Goal: Task Accomplishment & Management: Manage account settings

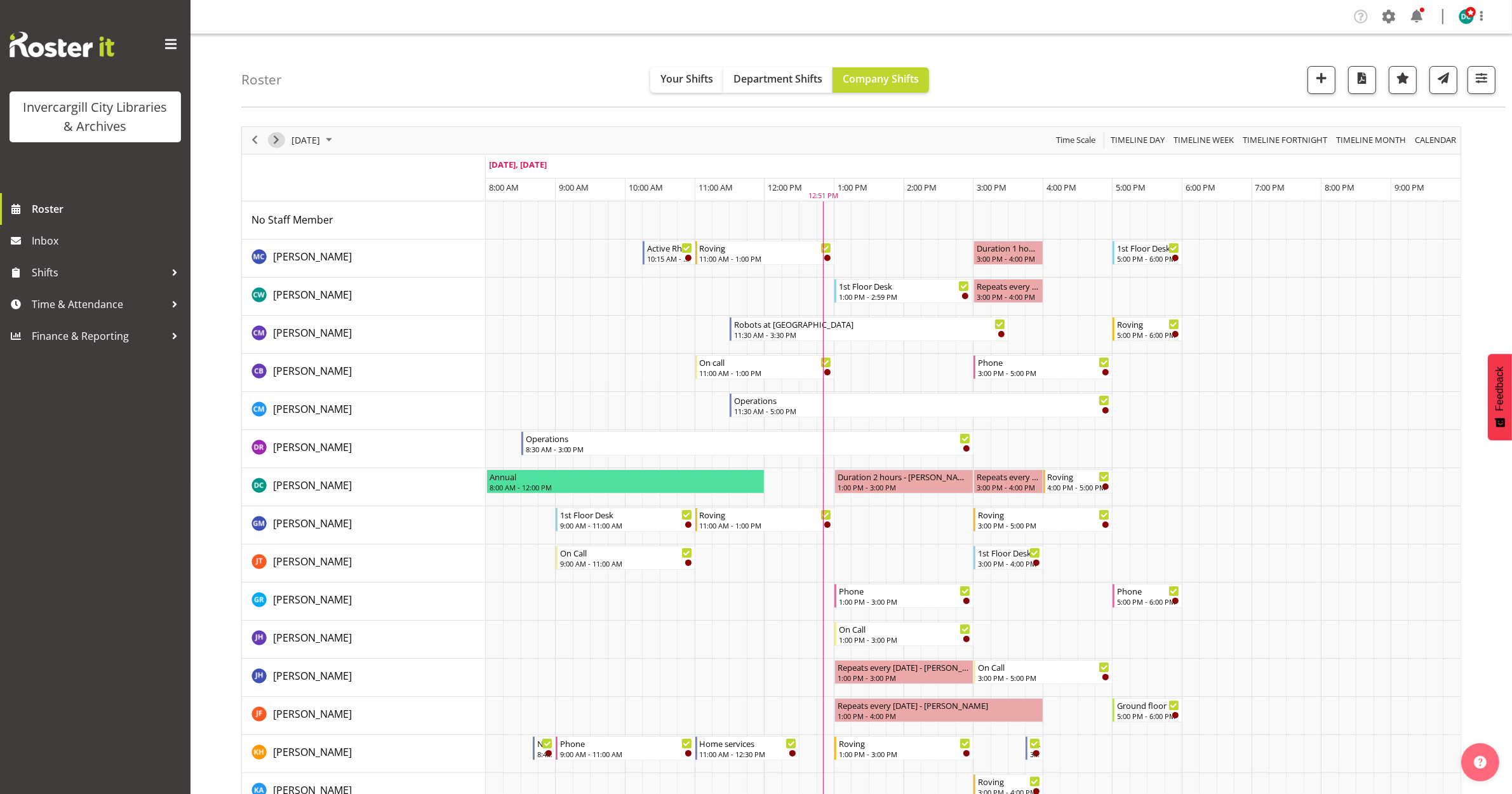
click at [274, 141] on span "Next" at bounding box center [277, 140] width 16 height 16
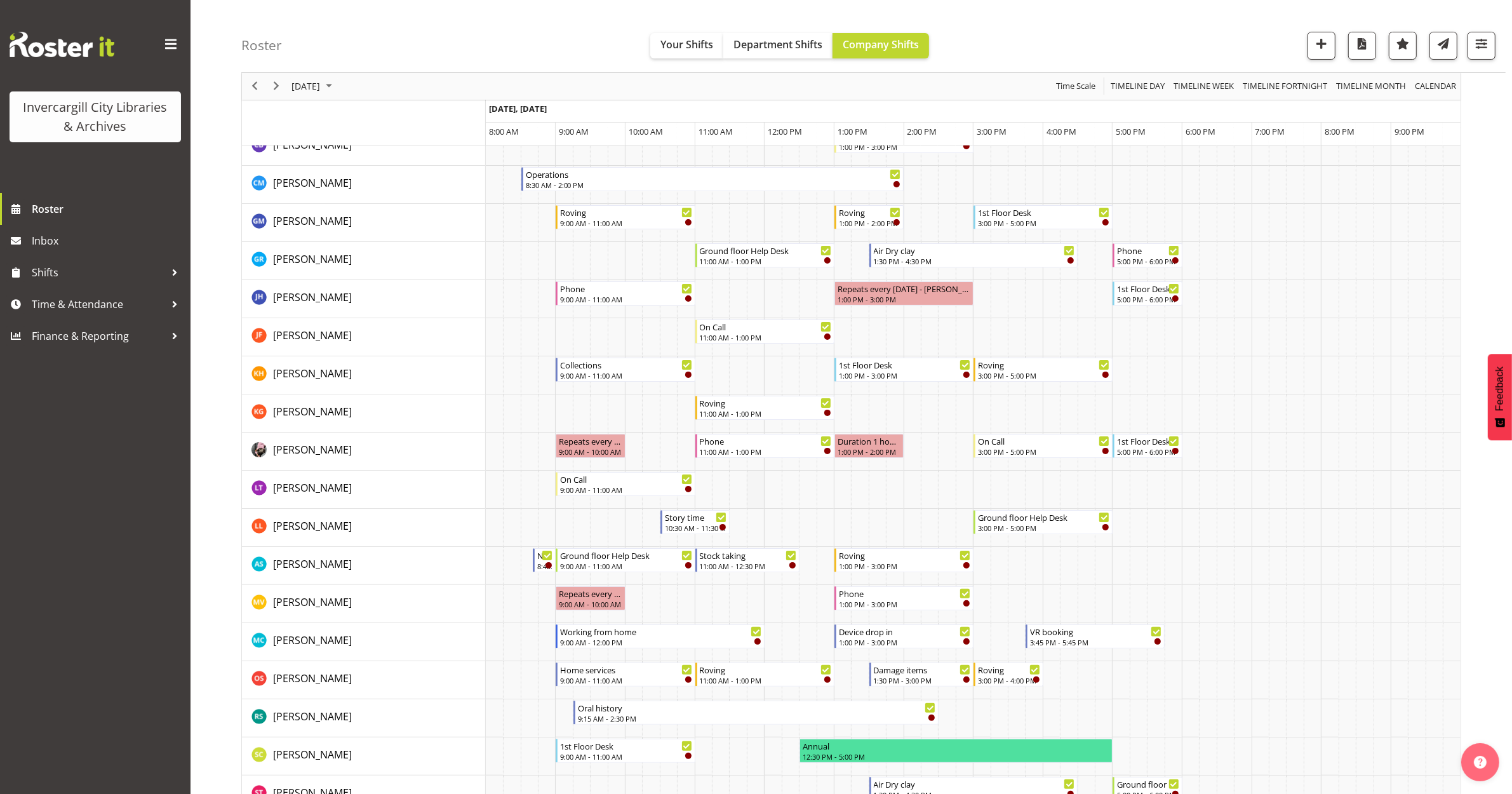
scroll to position [159, 0]
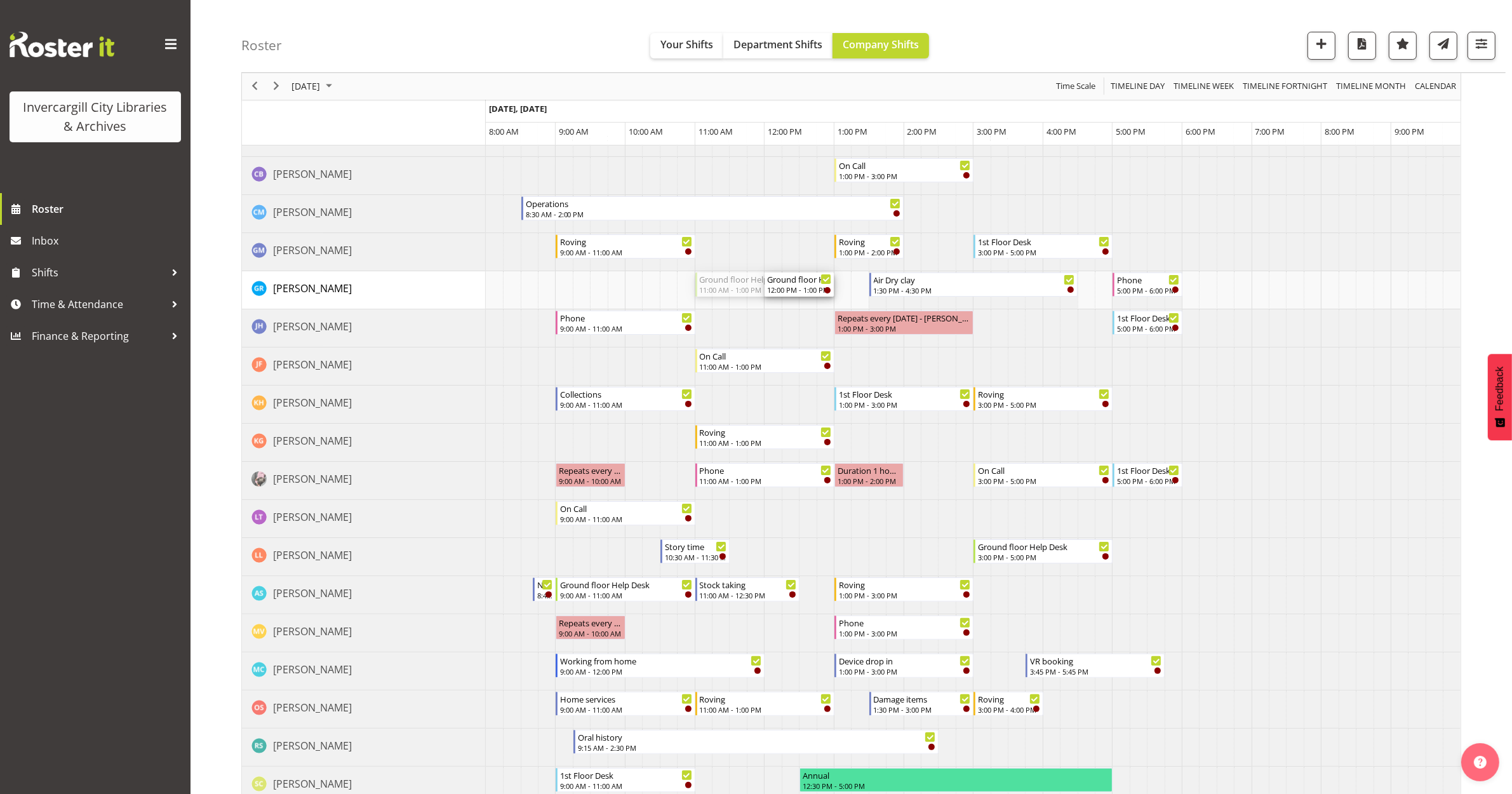
drag, startPoint x: 696, startPoint y: 283, endPoint x: 777, endPoint y: 286, distance: 81.1
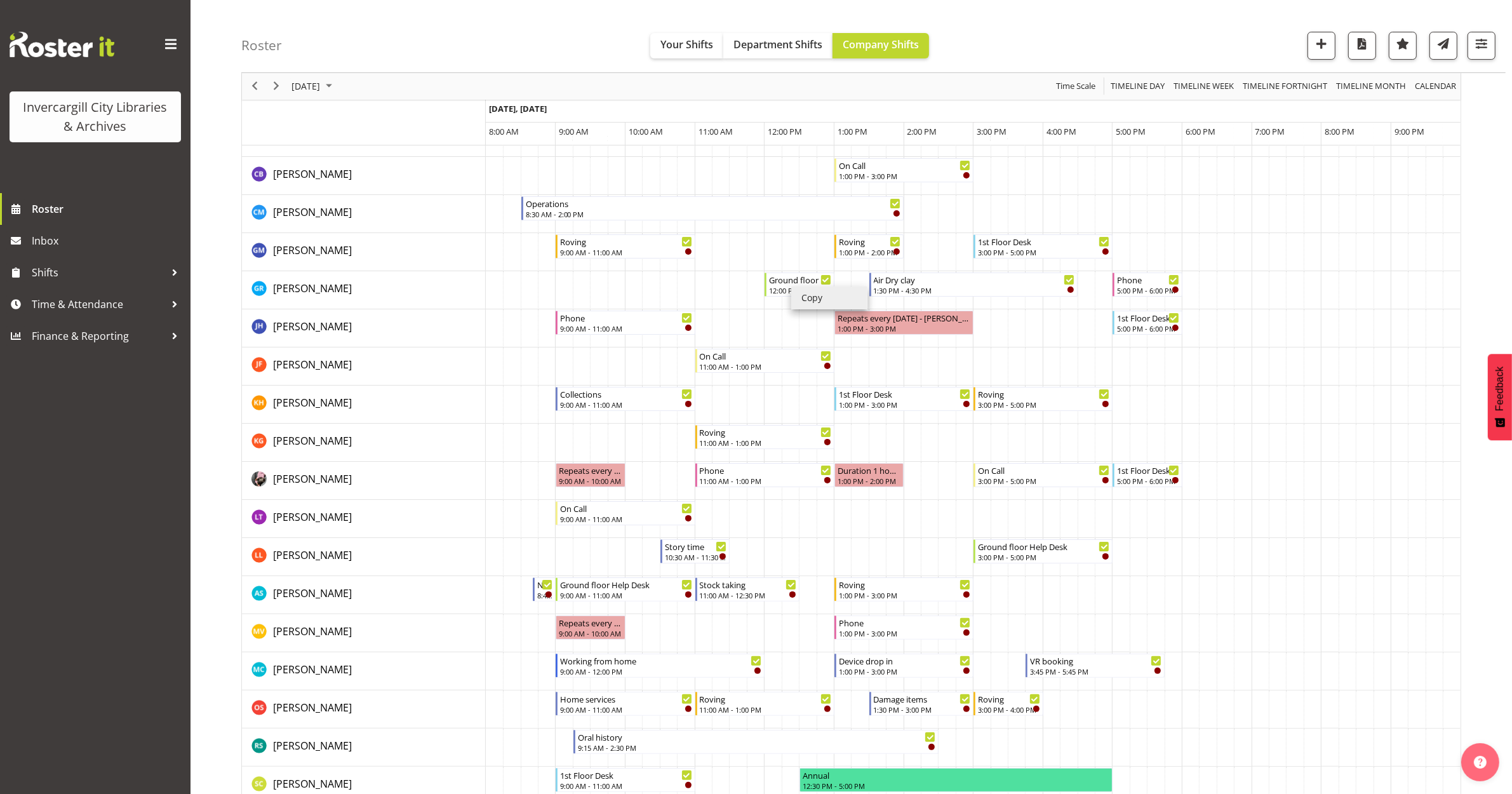
click at [808, 293] on li "Copy" at bounding box center [830, 298] width 76 height 23
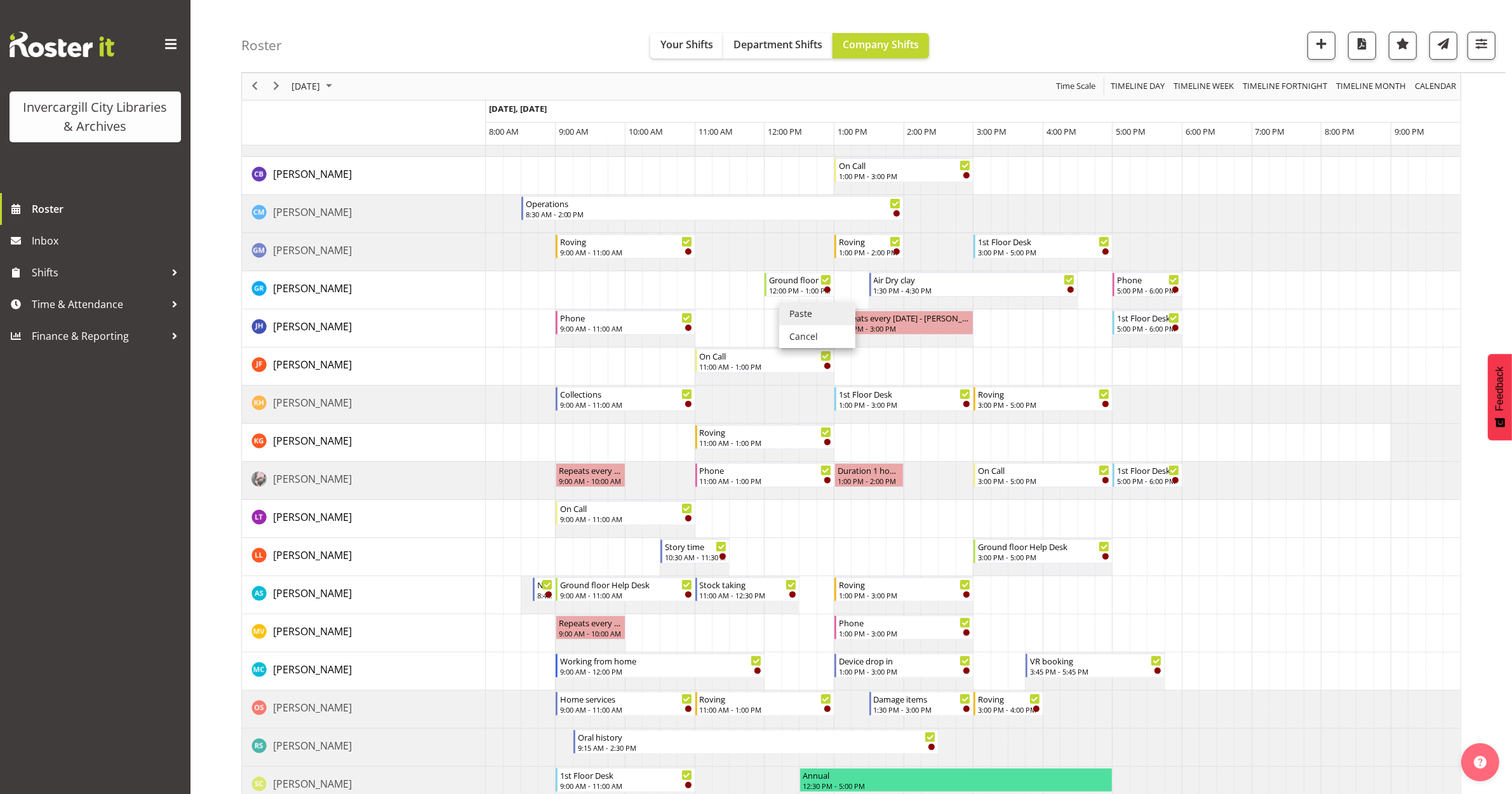
click at [788, 311] on li "Paste" at bounding box center [817, 313] width 76 height 23
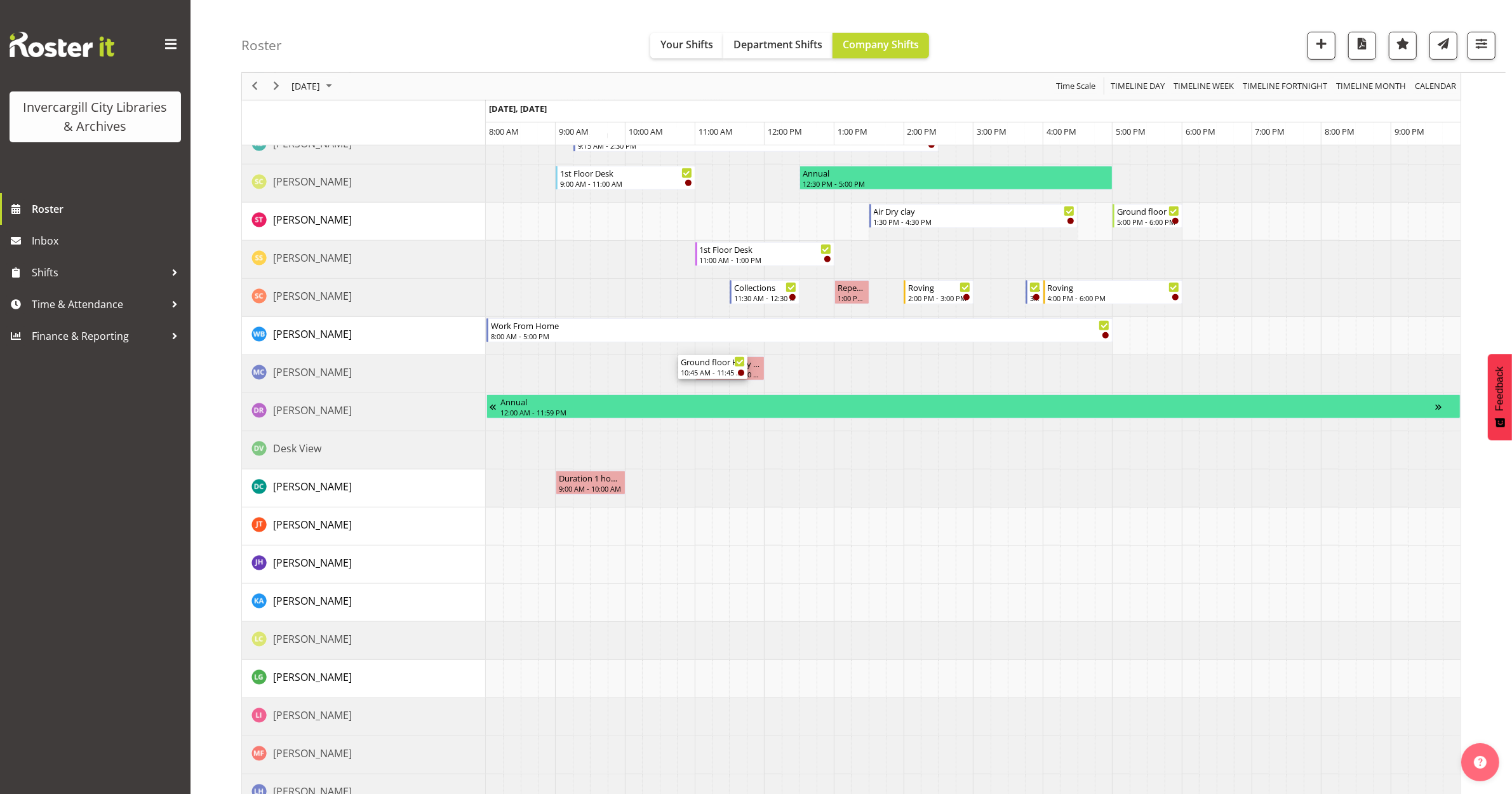
scroll to position [794, 0]
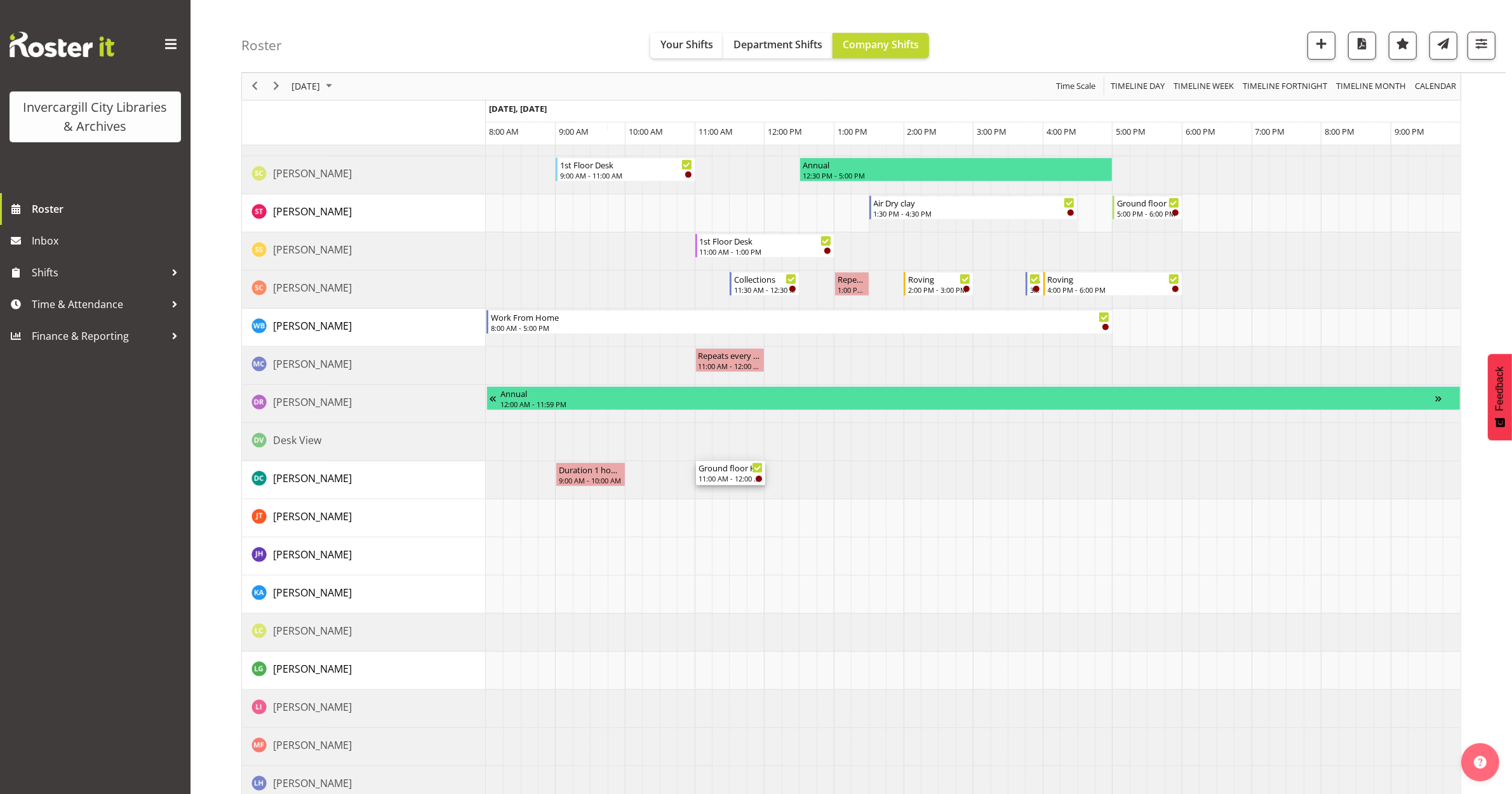
drag, startPoint x: 729, startPoint y: 556, endPoint x: 699, endPoint y: 494, distance: 68.9
click at [699, 494] on div "Ground floor Help Desk 1:00 PM - 3:00 PM Roving 9:00 AM - 11:00 AM Phone 3:00 P…" at bounding box center [974, 181] width 975 height 1550
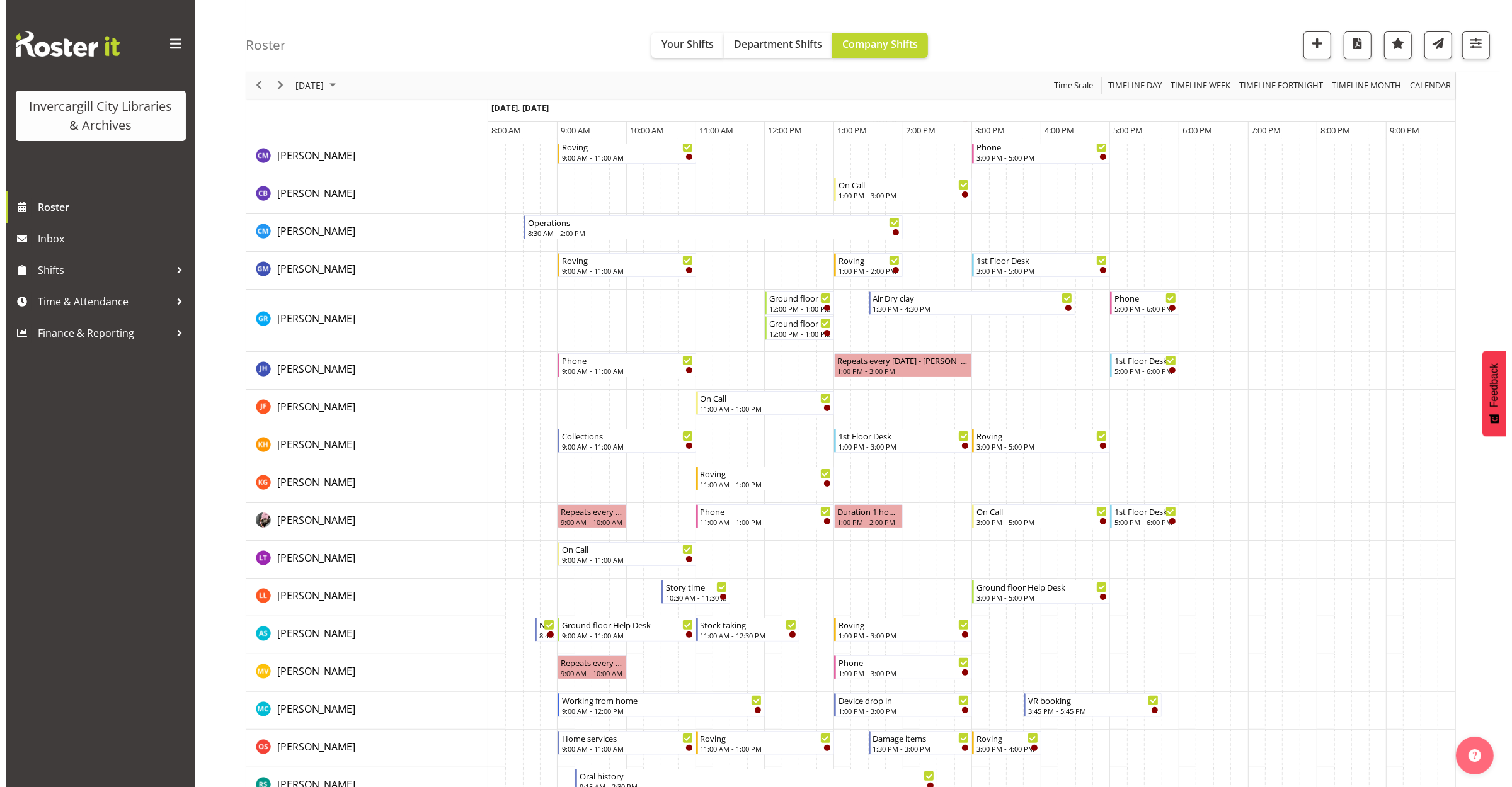
scroll to position [0, 0]
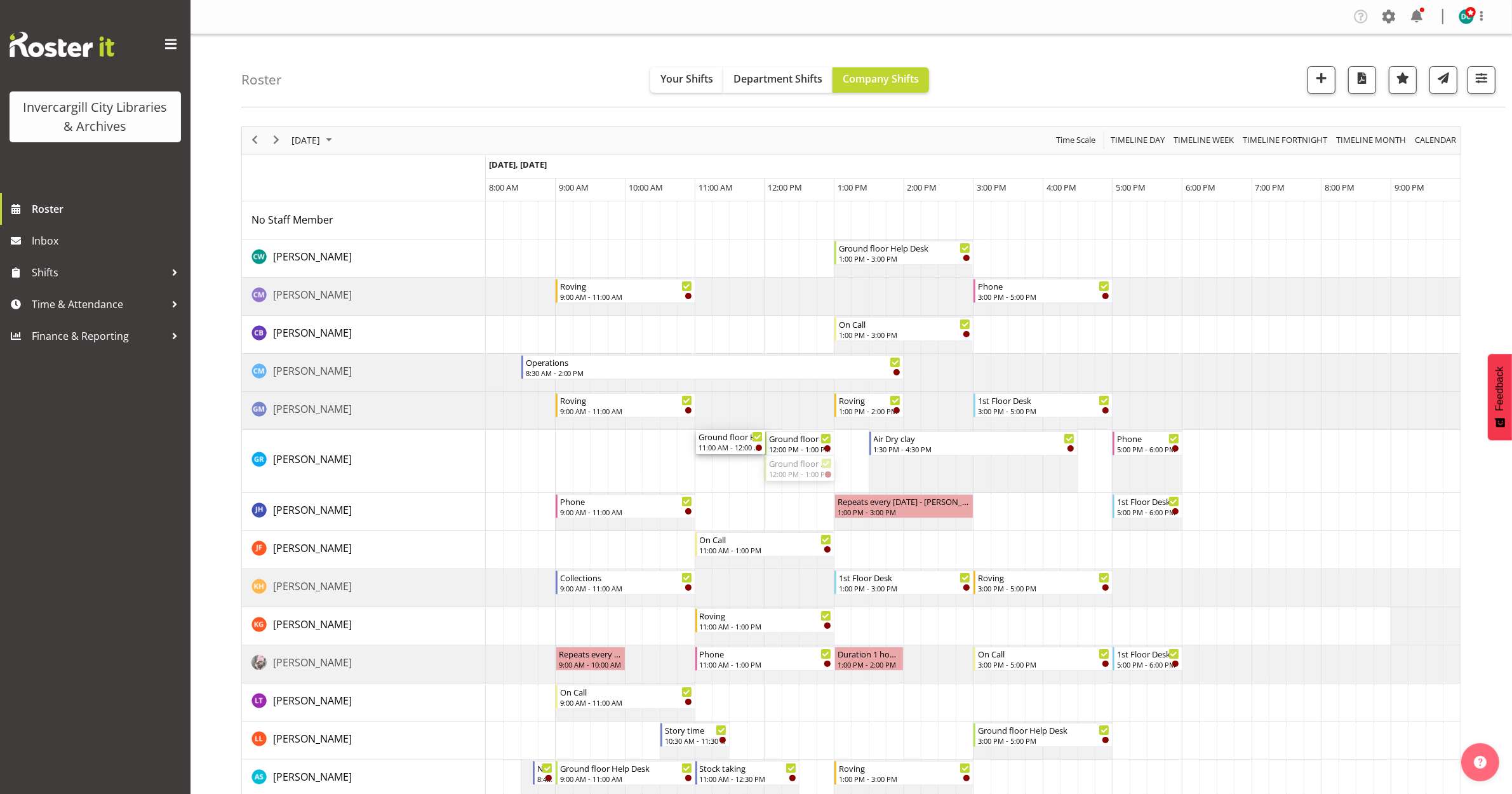
drag, startPoint x: 810, startPoint y: 461, endPoint x: 707, endPoint y: 452, distance: 103.4
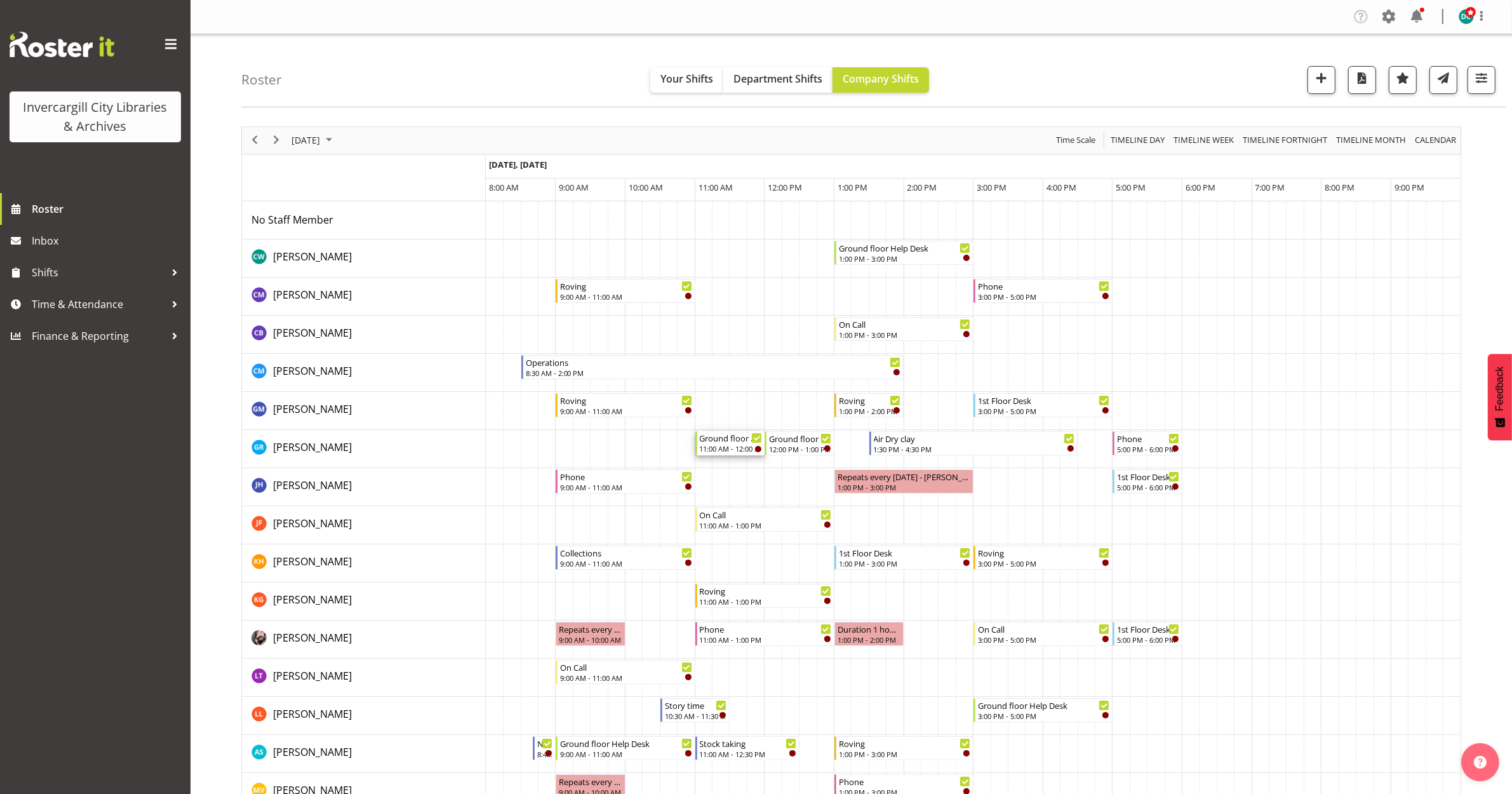
click at [732, 438] on div "Ground floor Help Desk" at bounding box center [731, 438] width 63 height 13
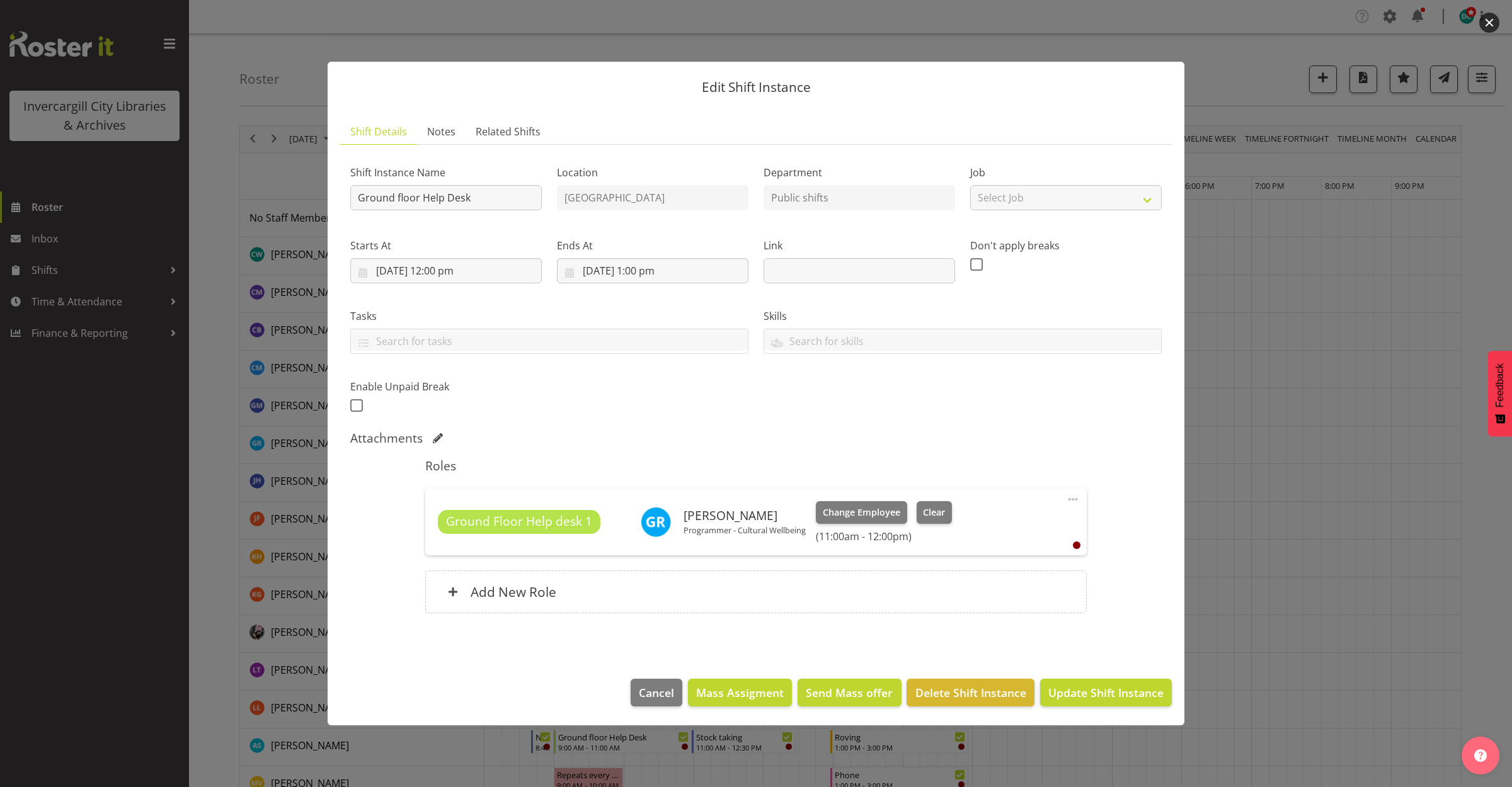
click at [1485, 17] on button "button" at bounding box center [1489, 22] width 20 height 20
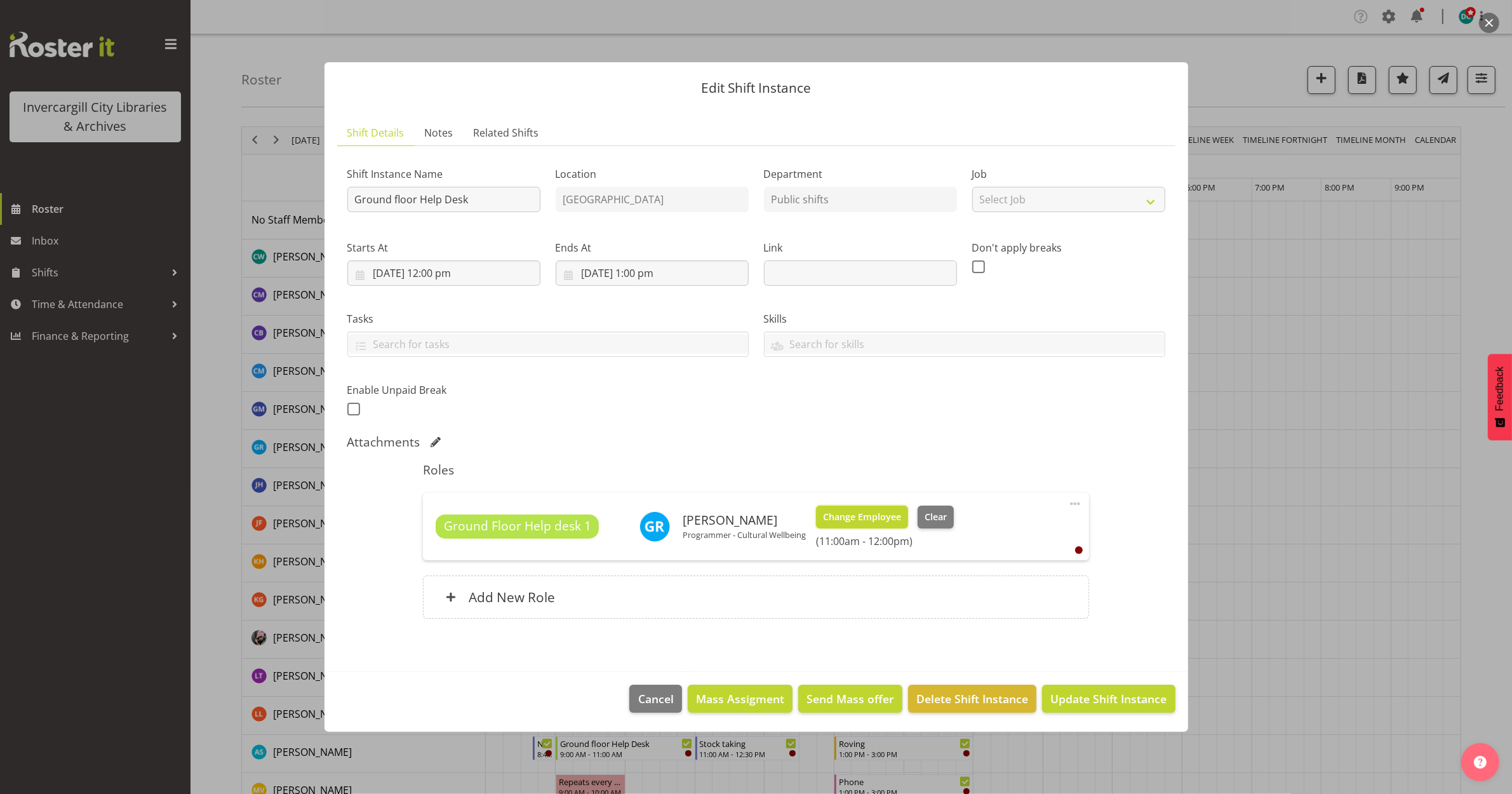
click at [874, 519] on span "Change Employee" at bounding box center [862, 517] width 78 height 14
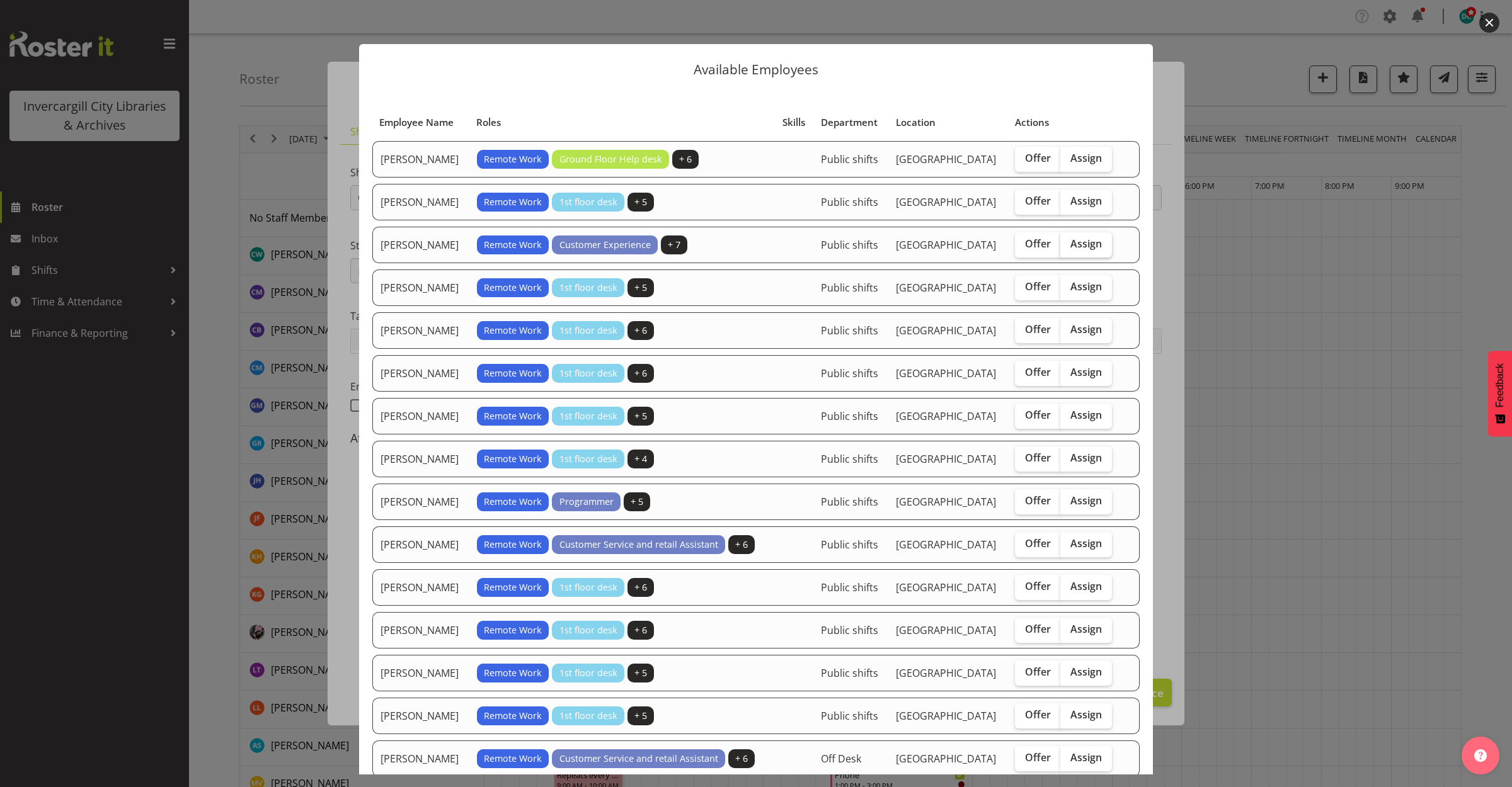
click at [1071, 233] on label "Assign" at bounding box center [1085, 246] width 51 height 25
click at [1068, 240] on input "Assign" at bounding box center [1064, 244] width 8 height 8
checkbox input "true"
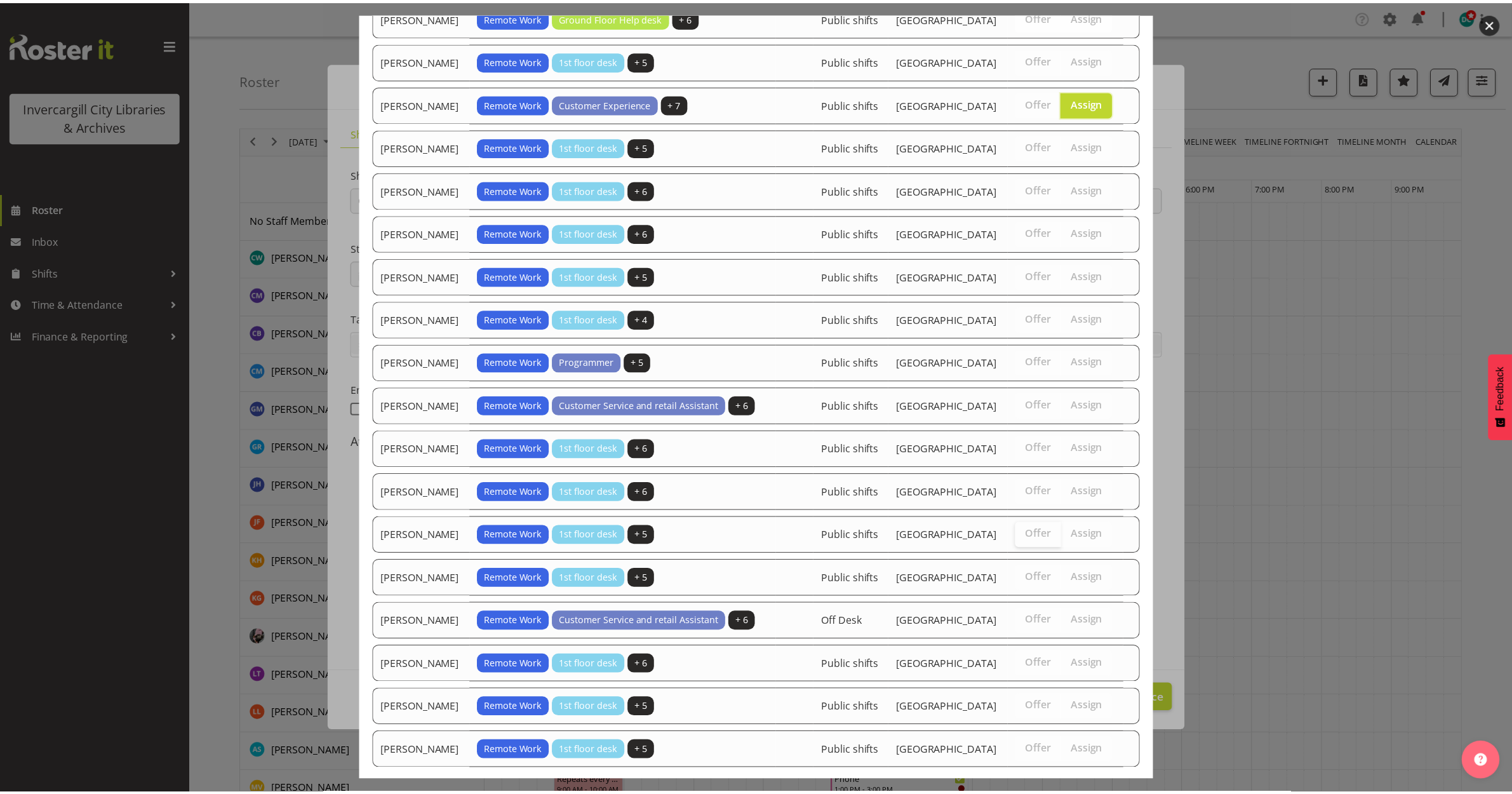
scroll to position [216, 0]
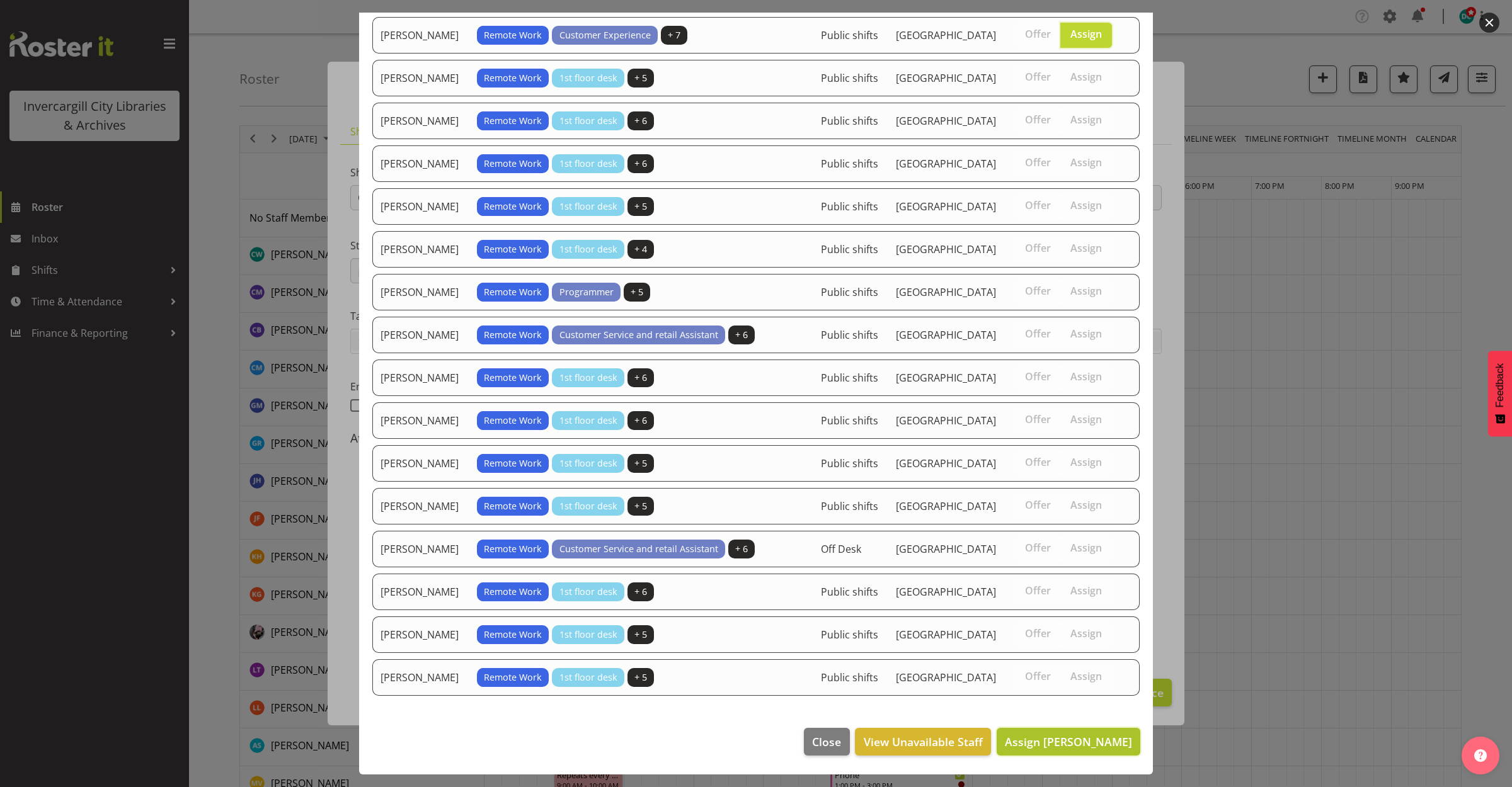
click at [1004, 742] on span "Assign Donald Cunningham" at bounding box center [1068, 742] width 127 height 16
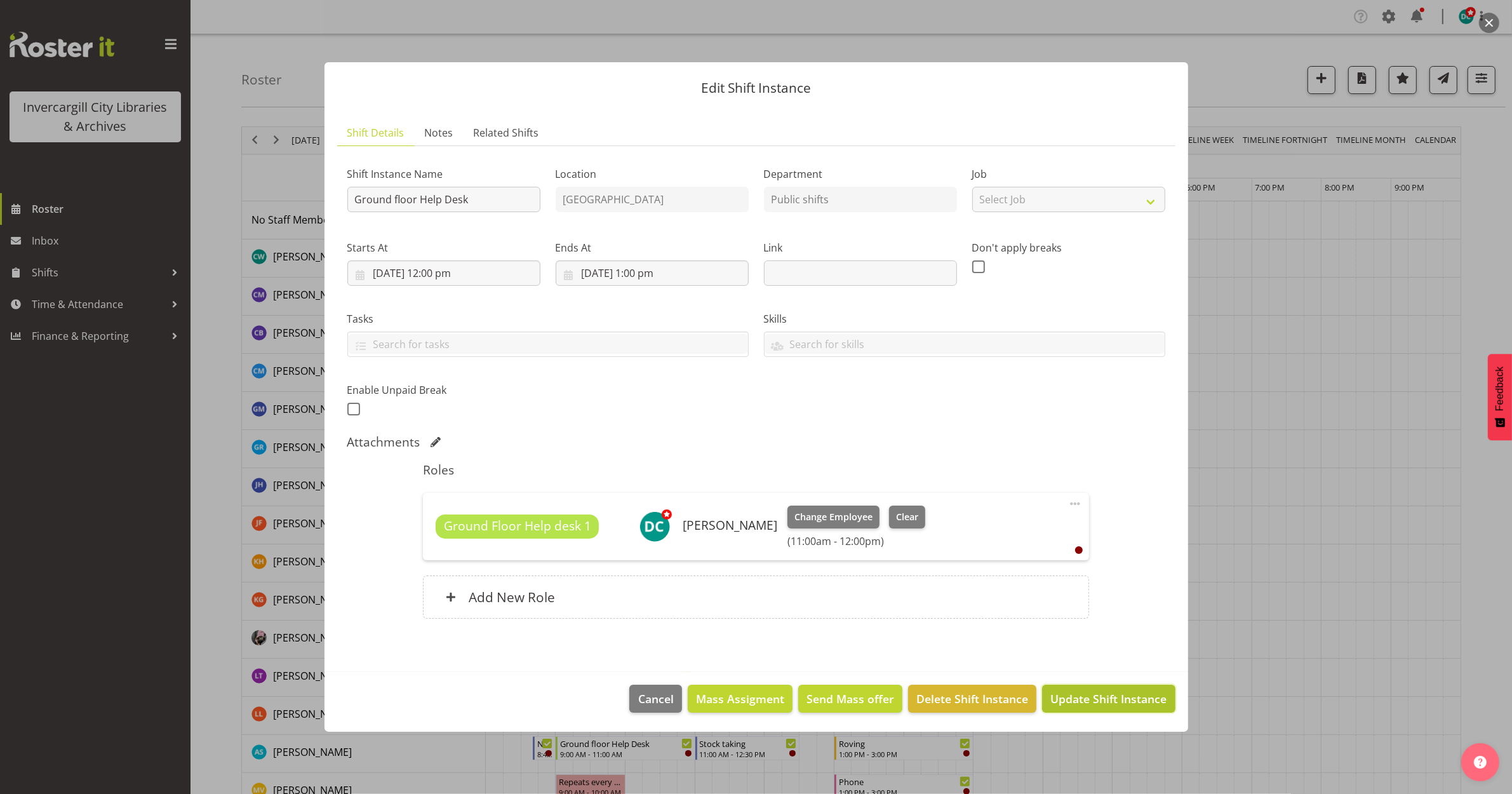
click at [1076, 698] on span "Update Shift Instance" at bounding box center [1109, 699] width 116 height 17
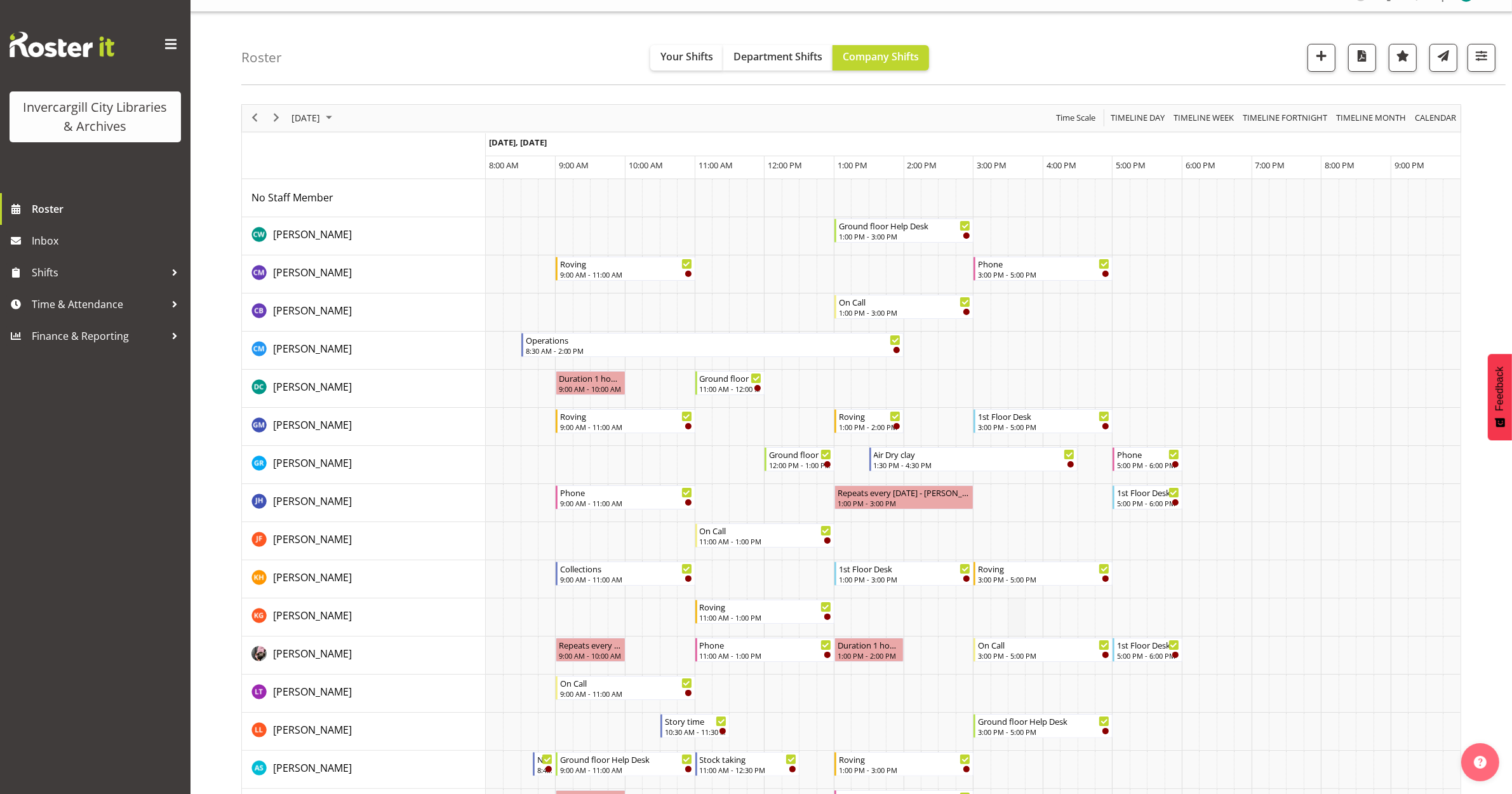
scroll to position [0, 0]
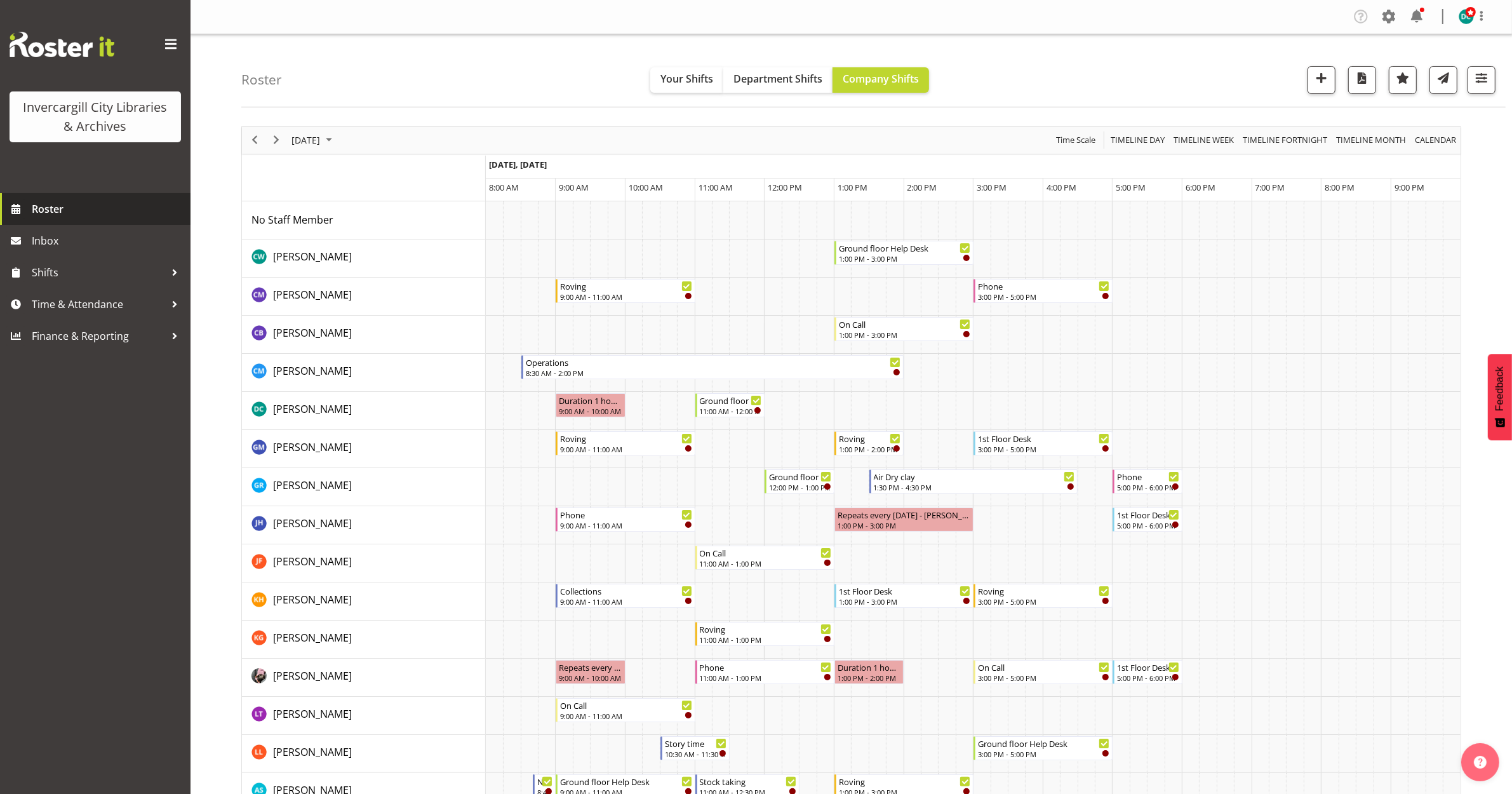
click at [58, 207] on span "Roster" at bounding box center [108, 209] width 153 height 19
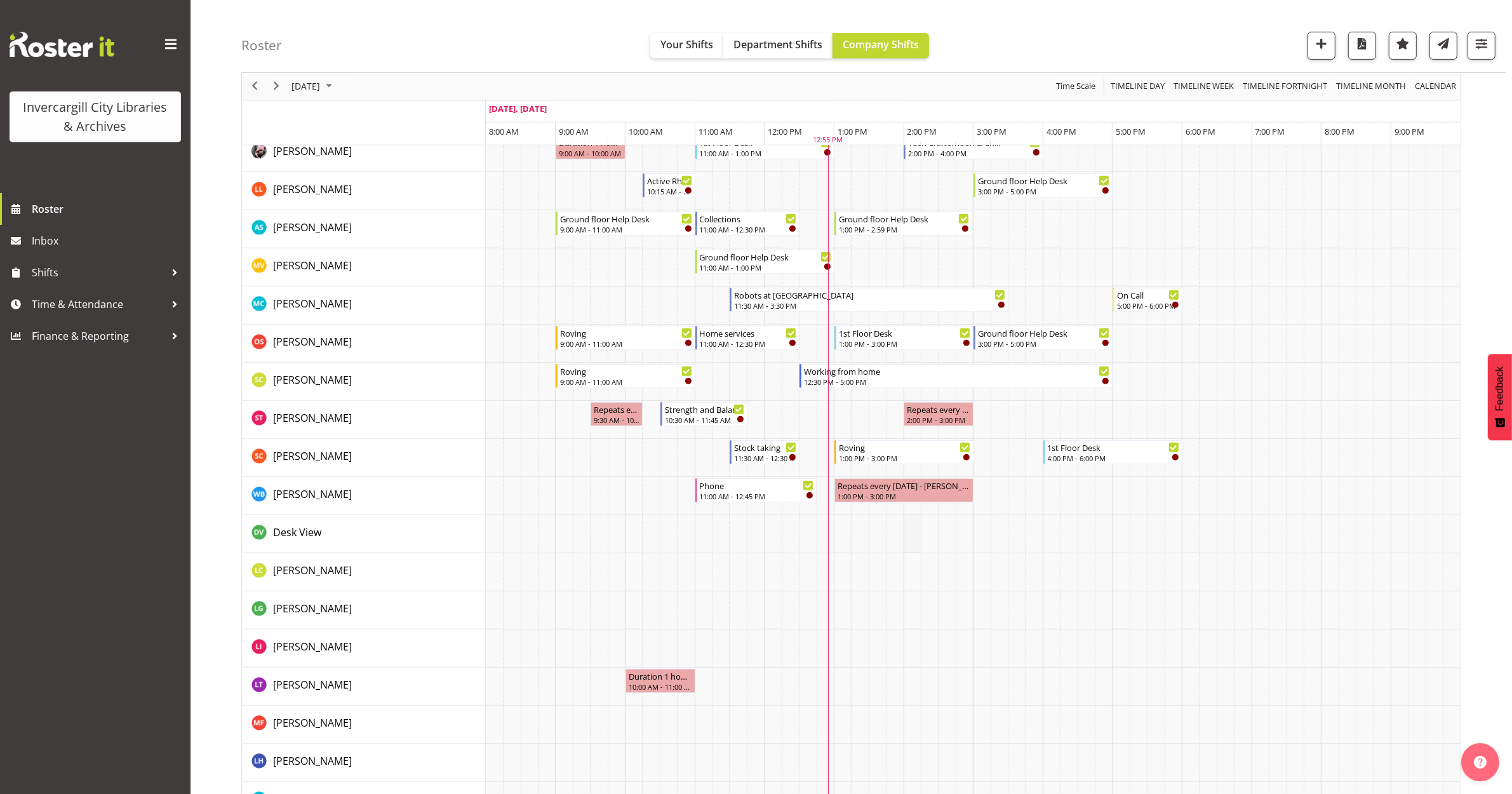
scroll to position [943, 0]
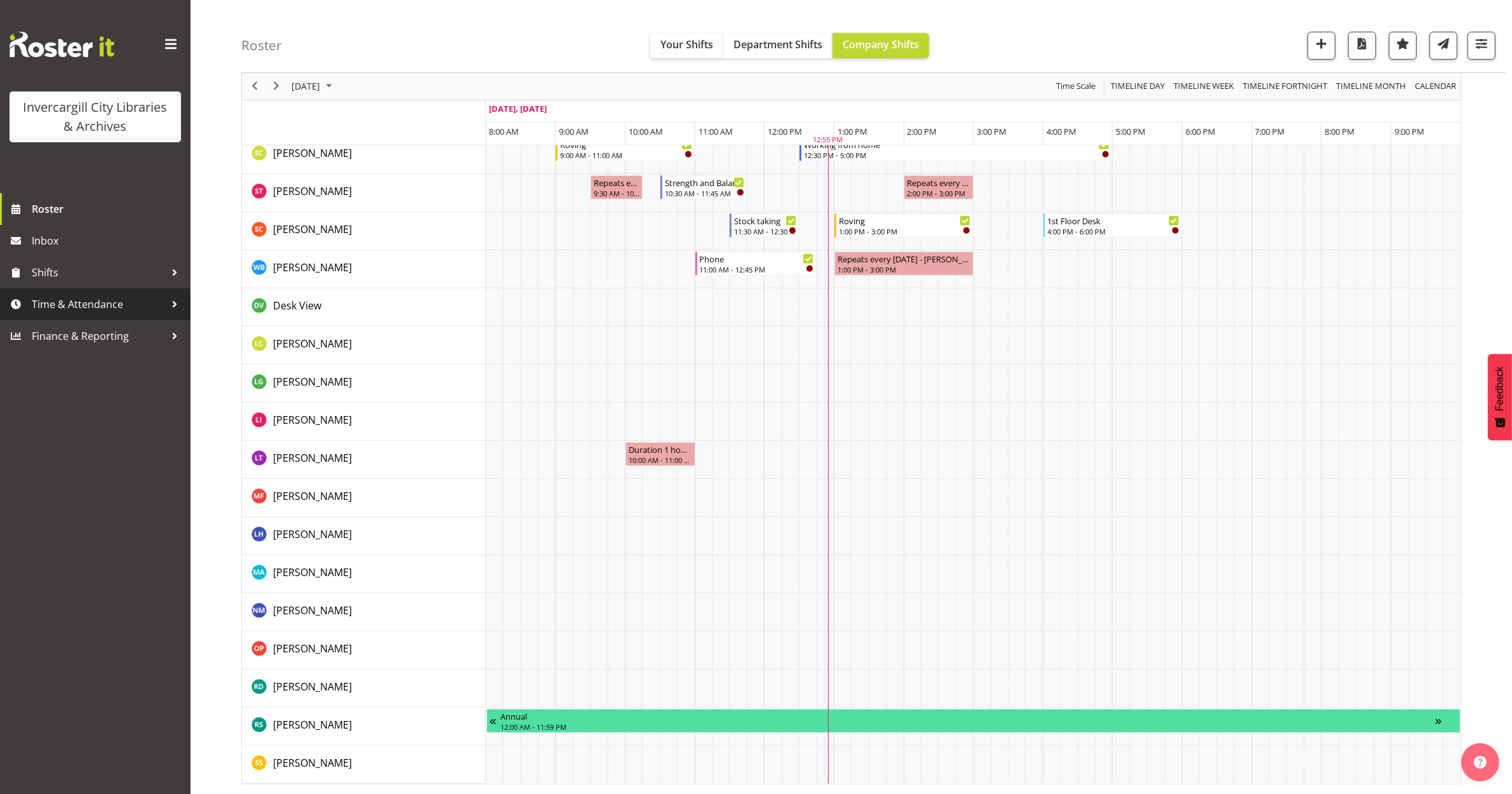
click at [91, 305] on span "Time & Attendance" at bounding box center [98, 304] width 133 height 19
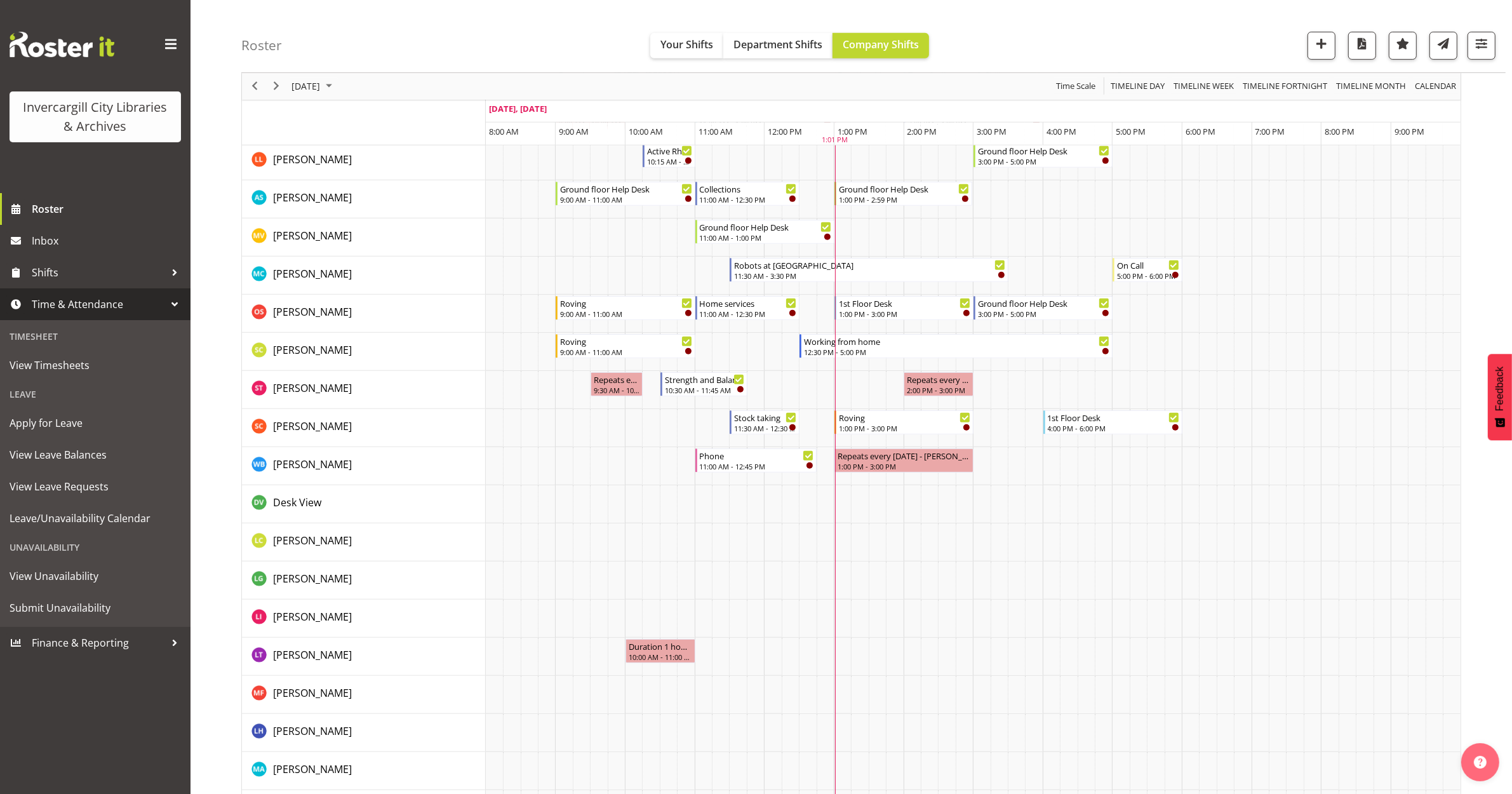
scroll to position [625, 0]
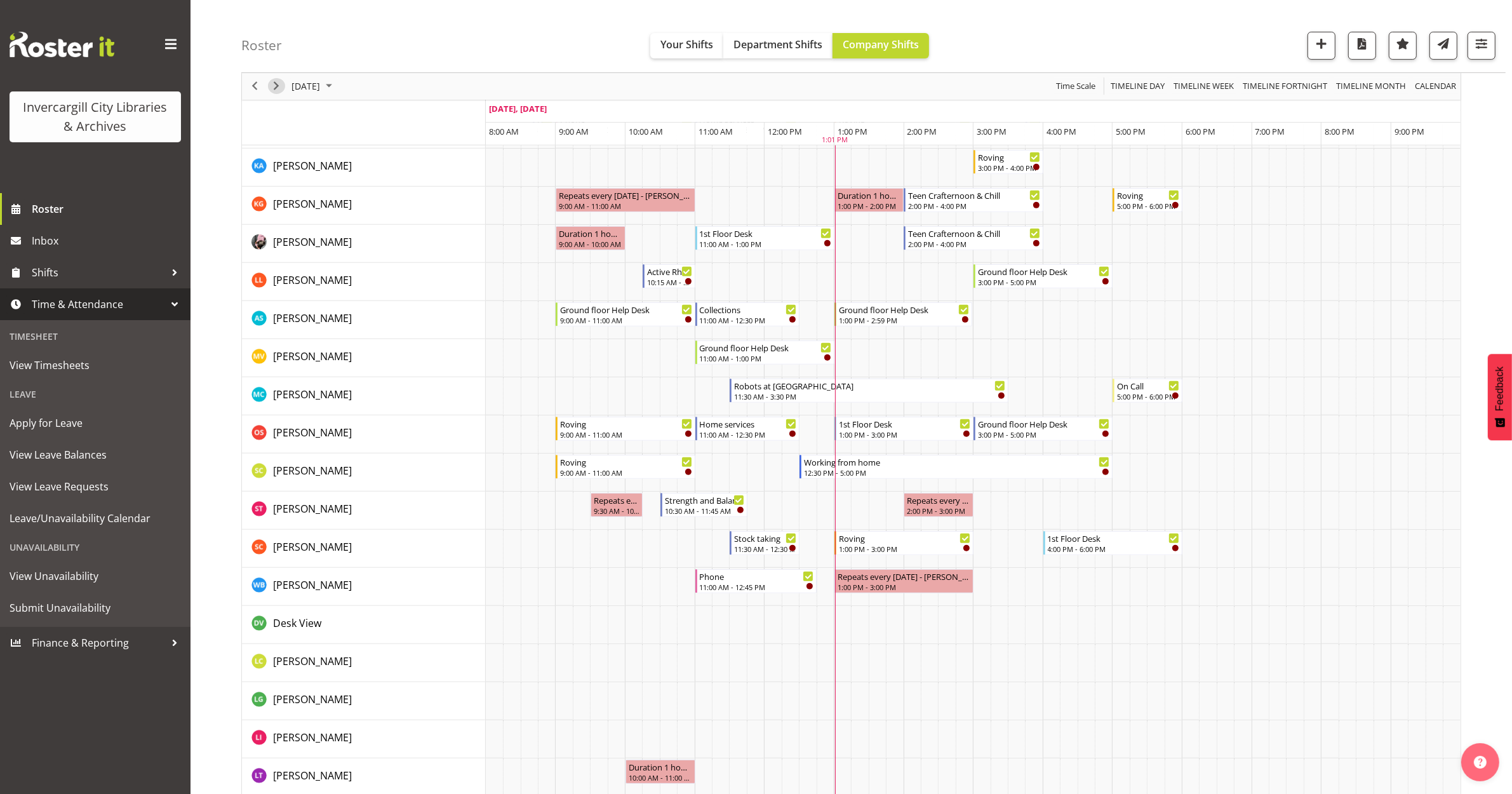
click at [277, 93] on span "Next" at bounding box center [277, 86] width 16 height 16
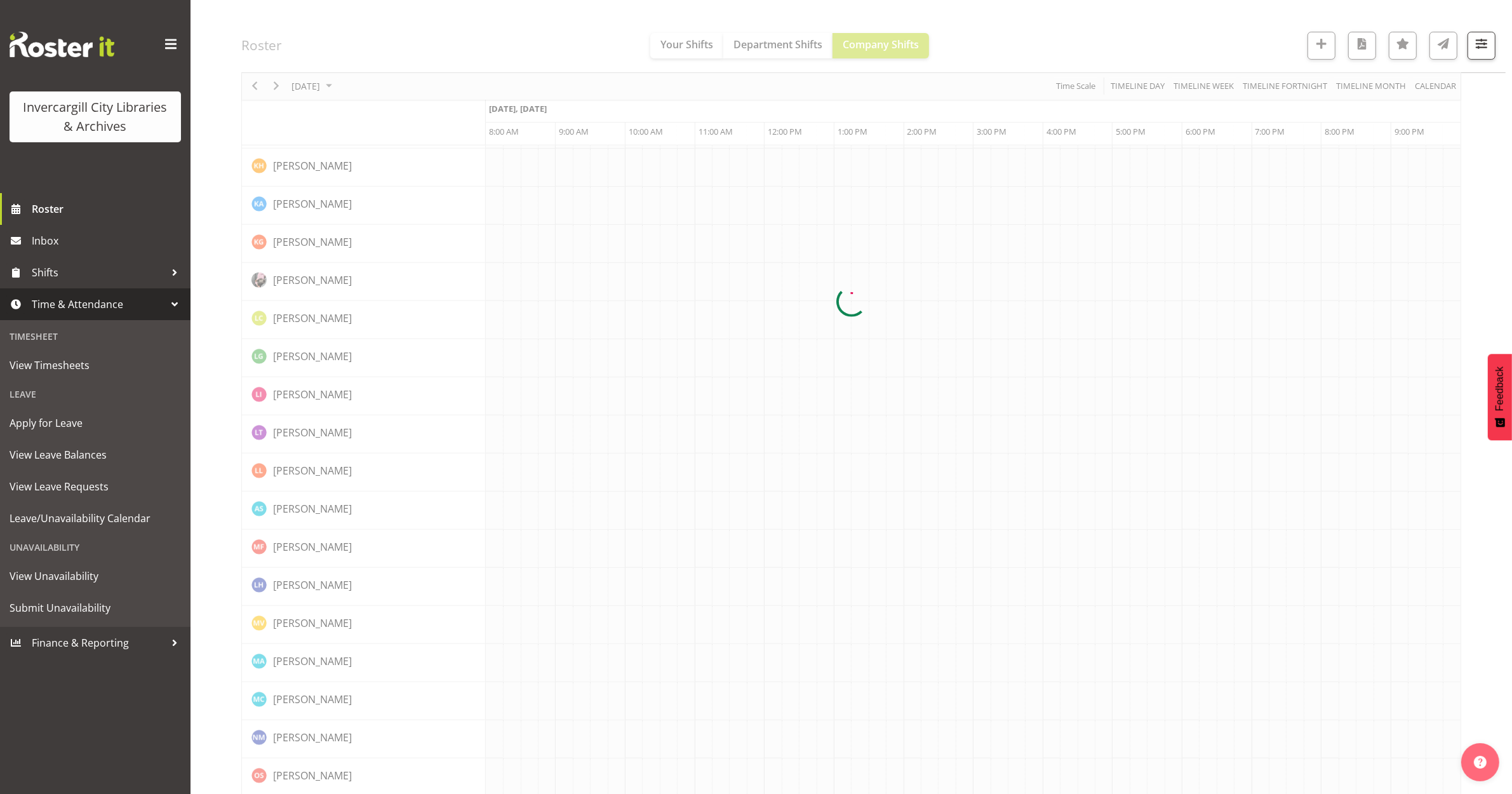
scroll to position [0, 0]
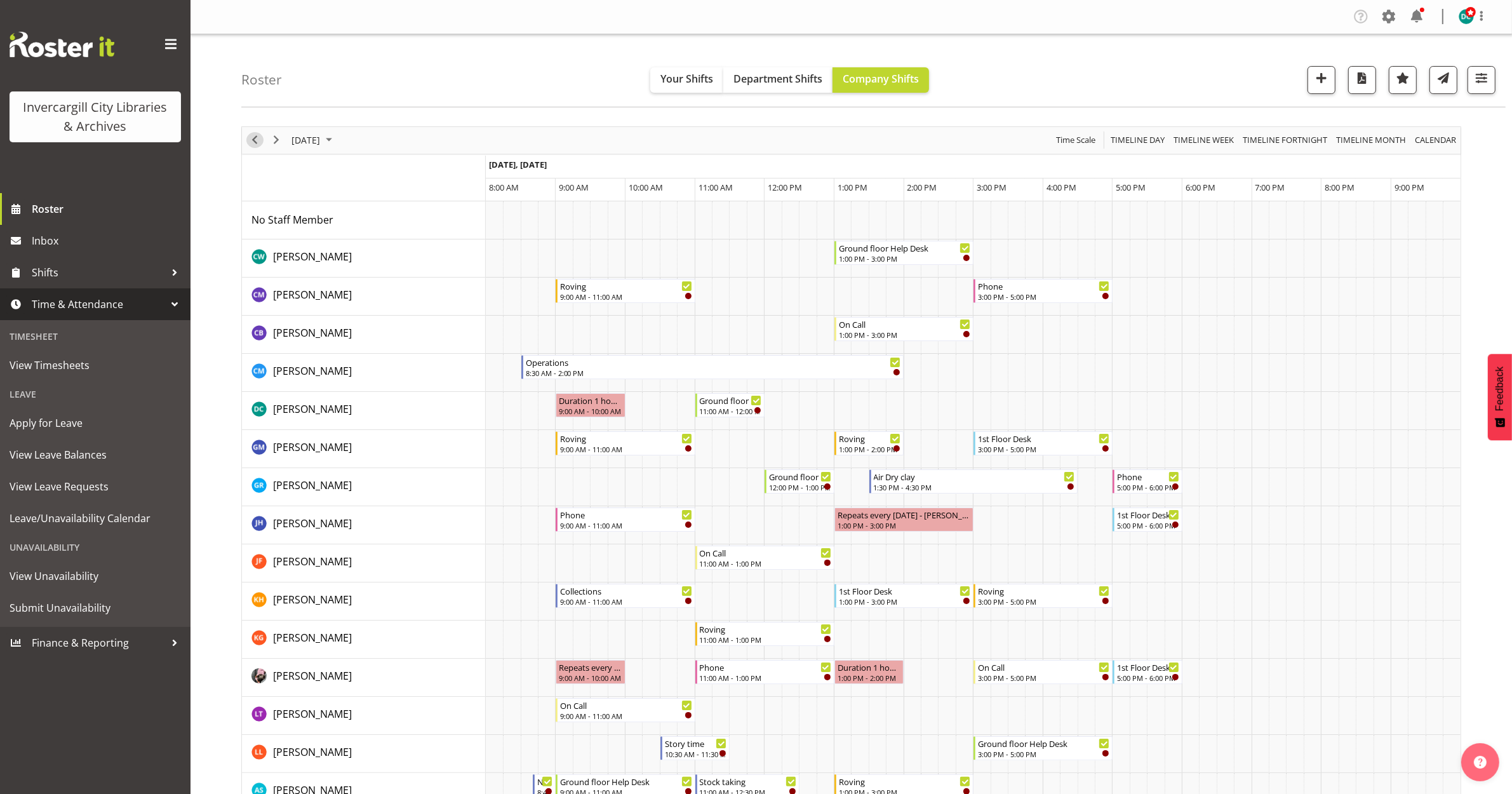
click at [255, 140] on span "Previous" at bounding box center [254, 140] width 16 height 16
